Goal: Register for event/course

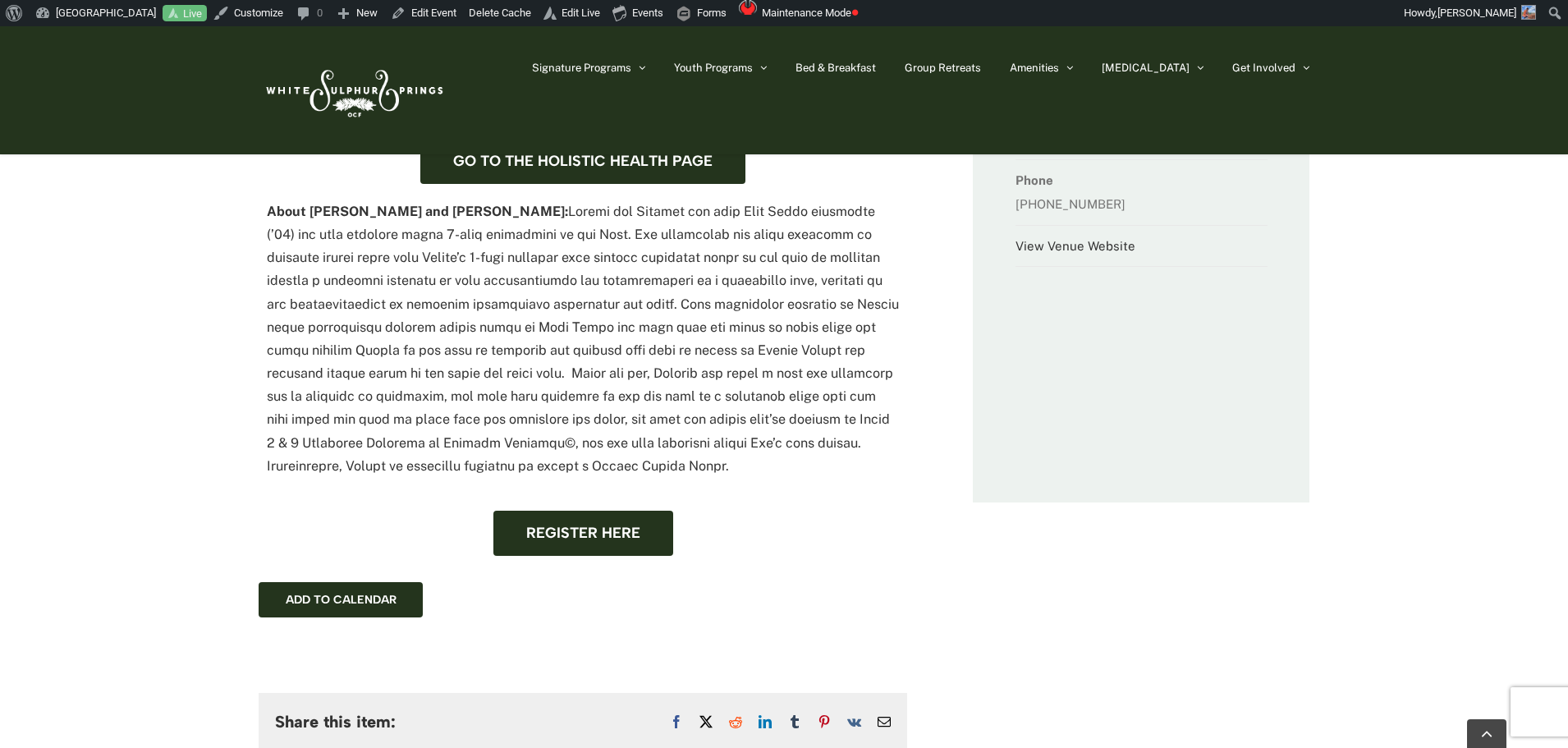
scroll to position [903, 0]
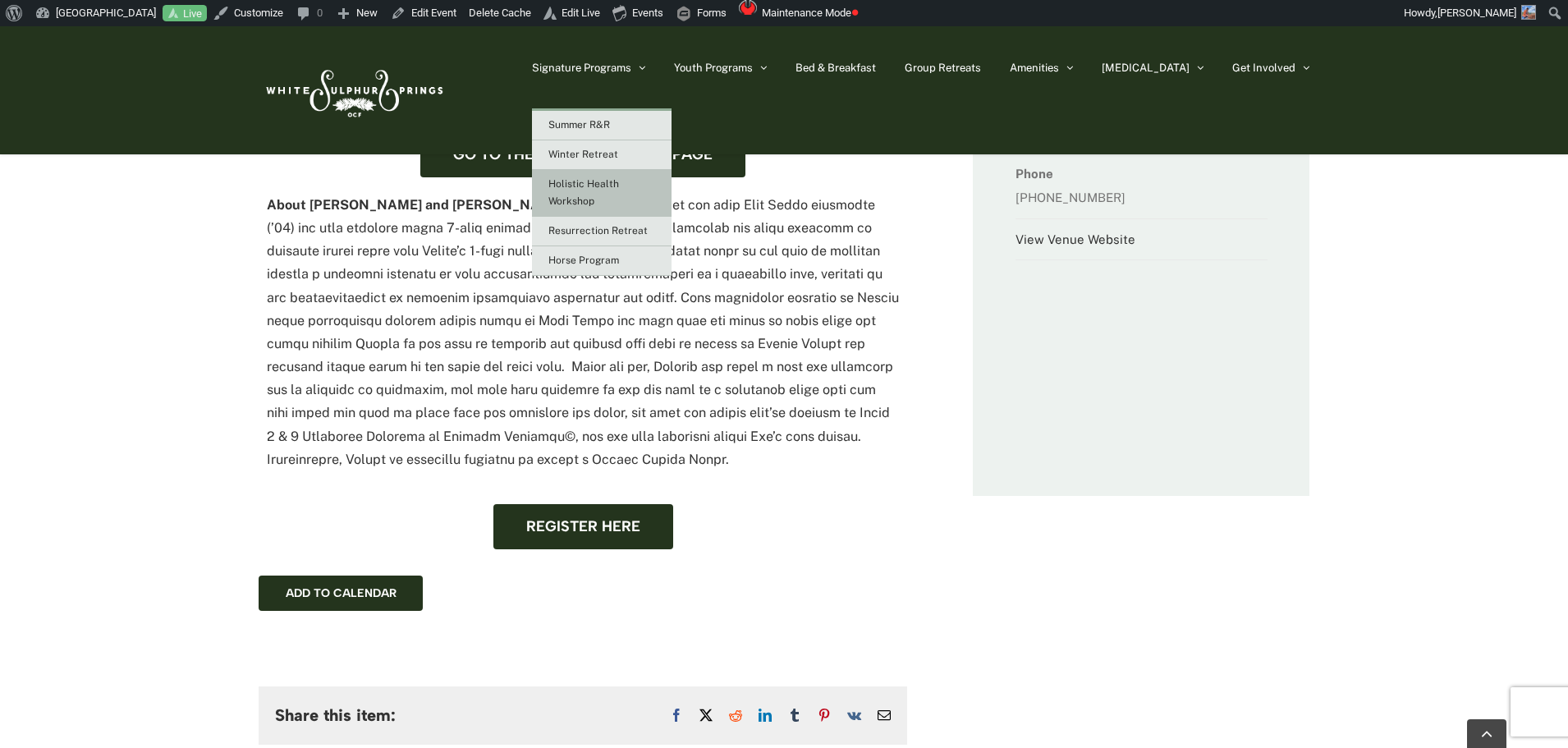
click at [656, 204] on link "Holistic Health Workshop" at bounding box center [602, 193] width 140 height 47
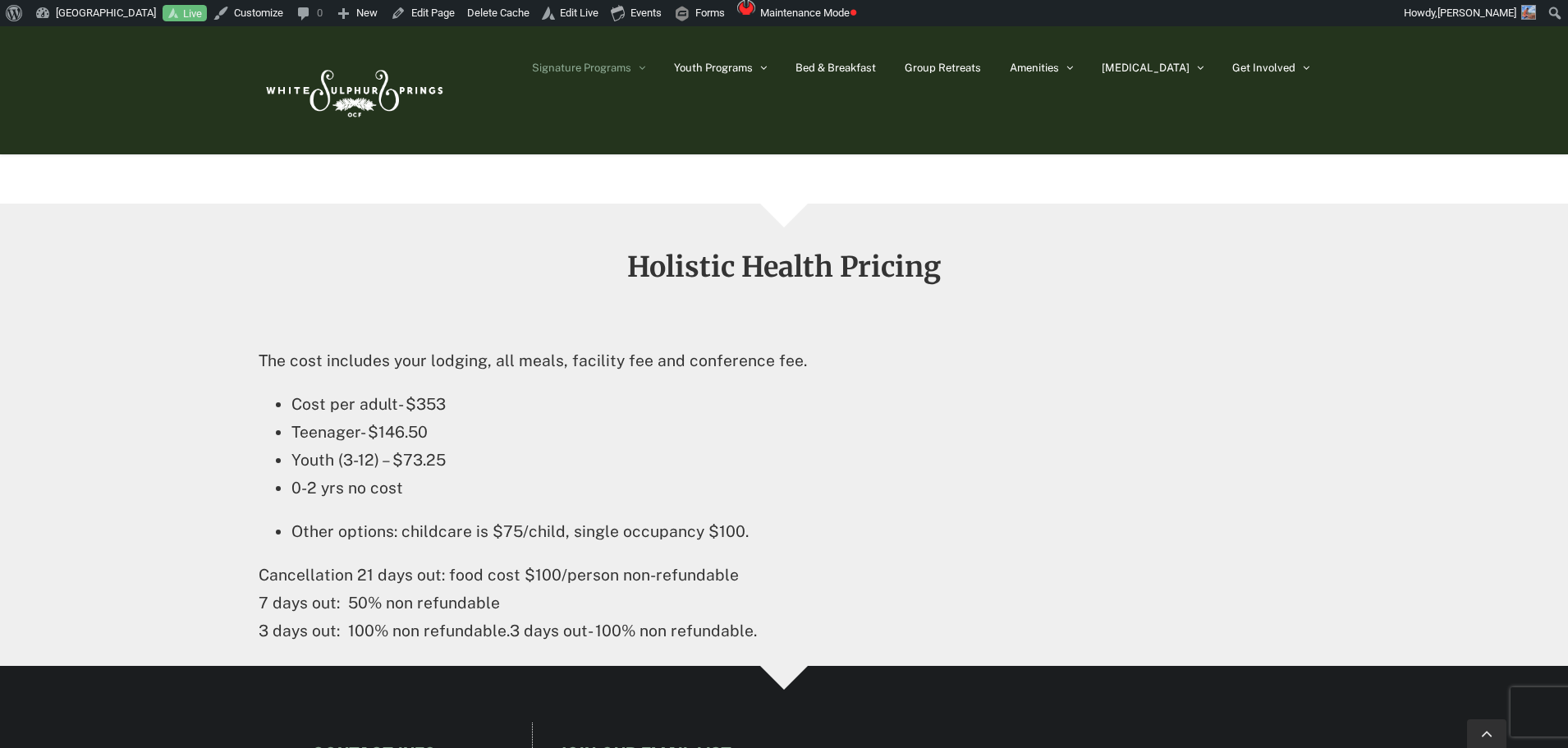
scroll to position [2627, 0]
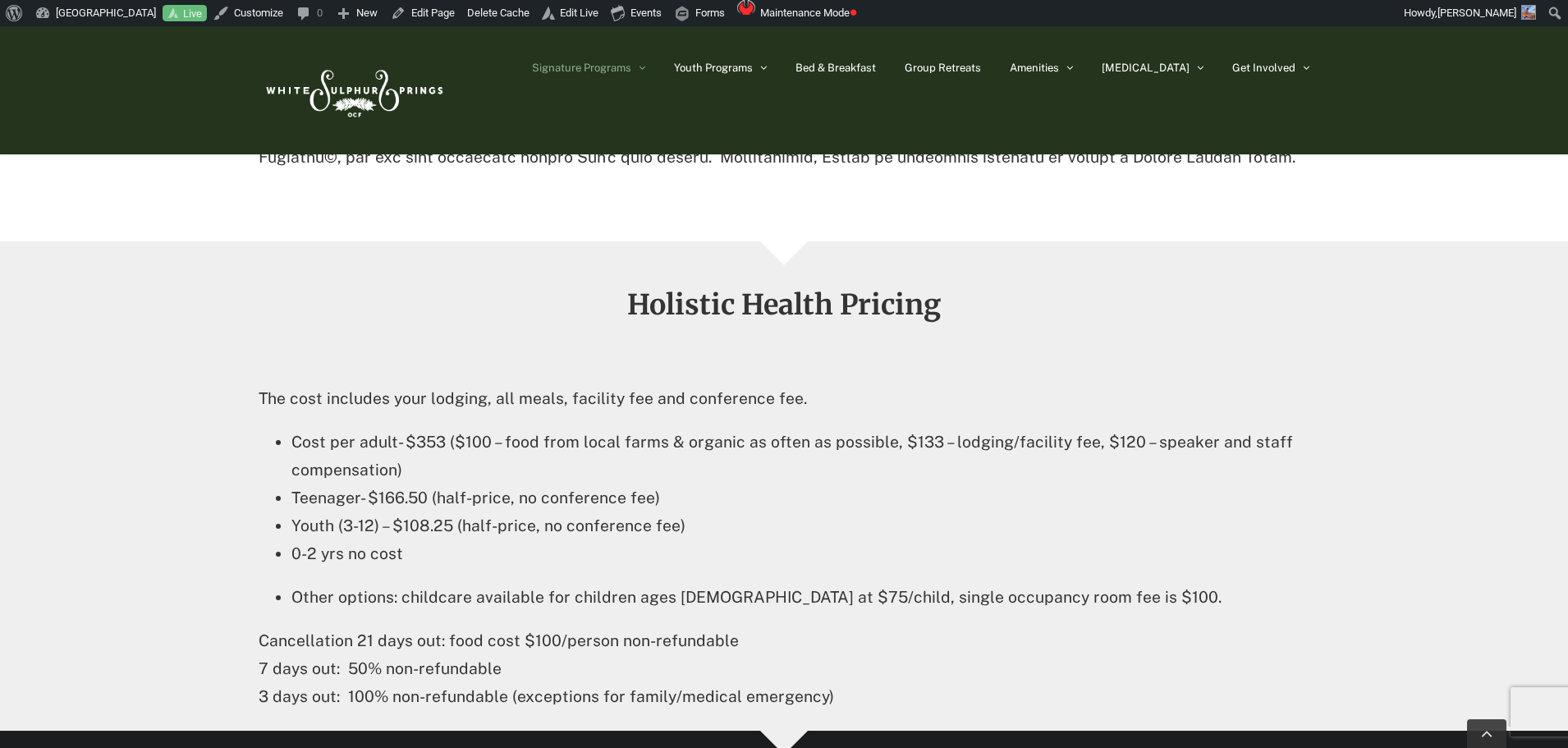
scroll to position [2545, 0]
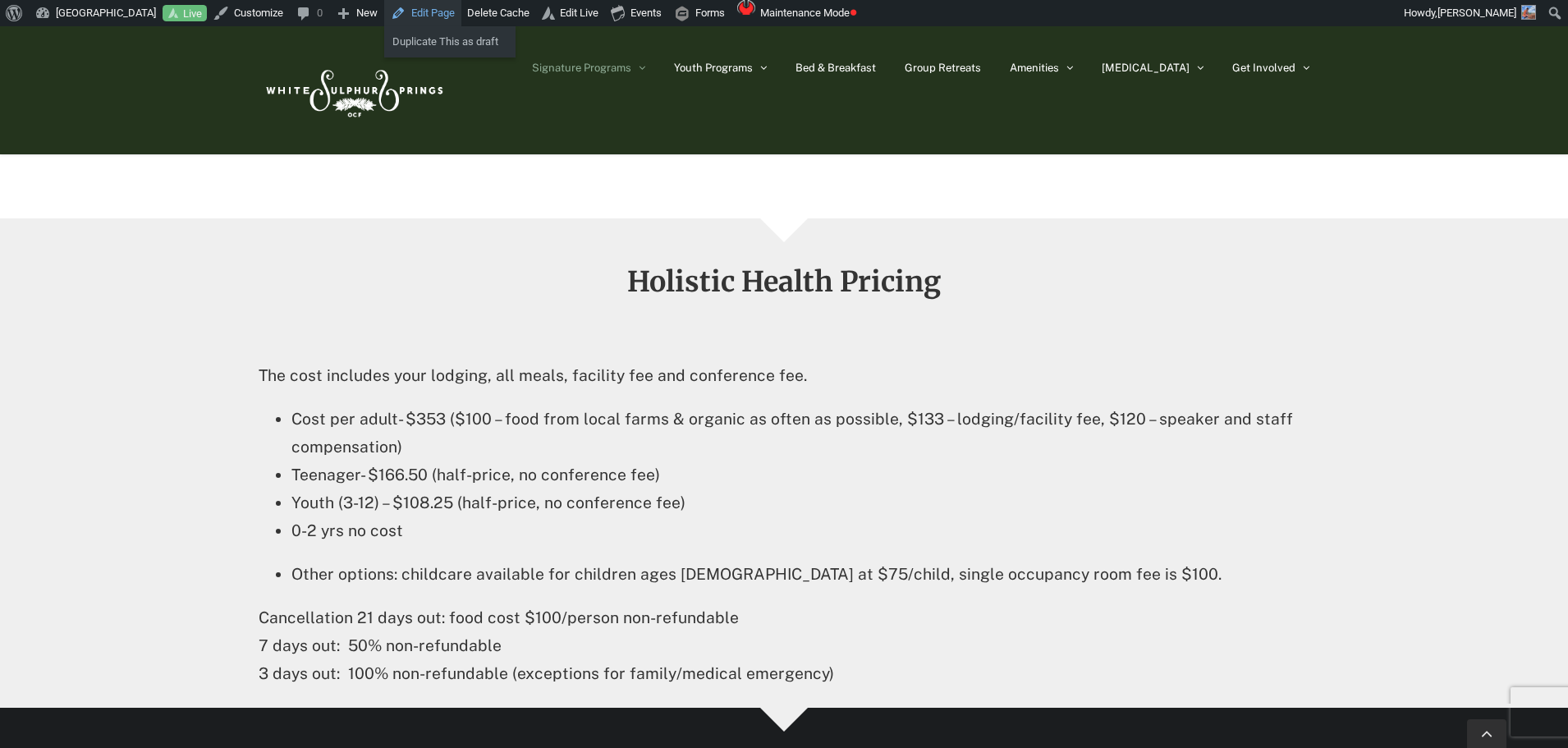
click at [435, 13] on link "Edit Page" at bounding box center [422, 12] width 77 height 26
